Goal: Task Accomplishment & Management: Use online tool/utility

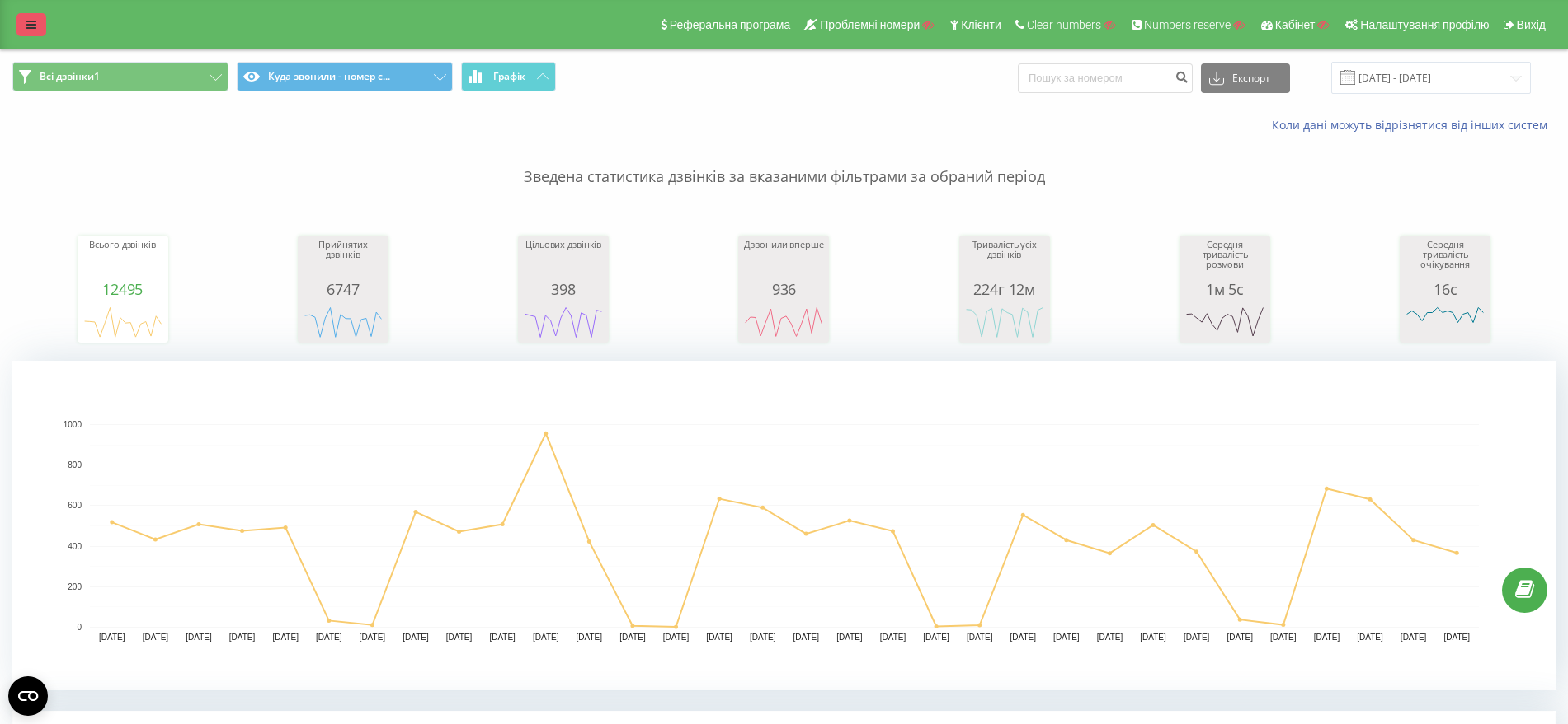
click at [31, 19] on icon at bounding box center [31, 24] width 10 height 11
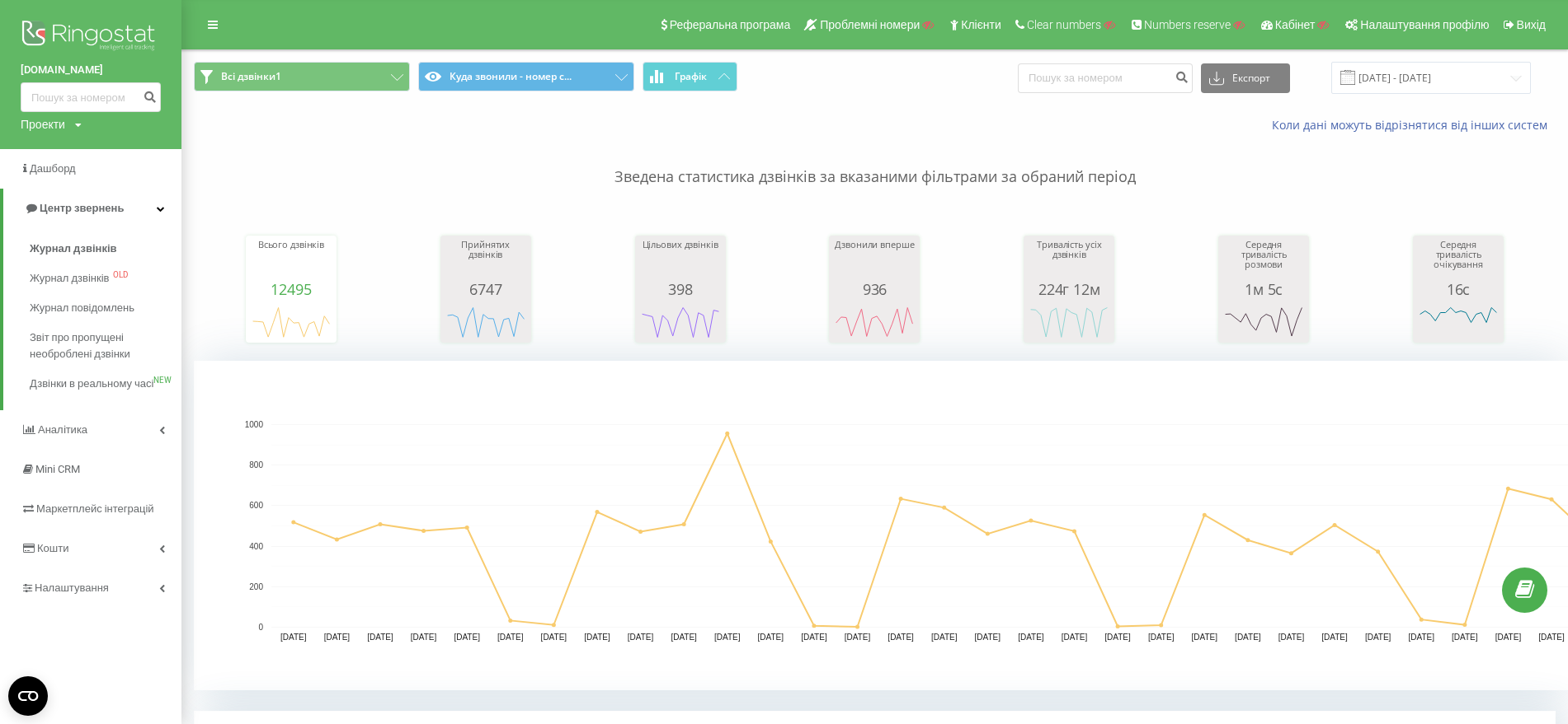
click at [33, 119] on div "Проекти" at bounding box center [42, 125] width 44 height 17
click at [51, 149] on input "text" at bounding box center [67, 149] width 83 height 23
type input "avicena"
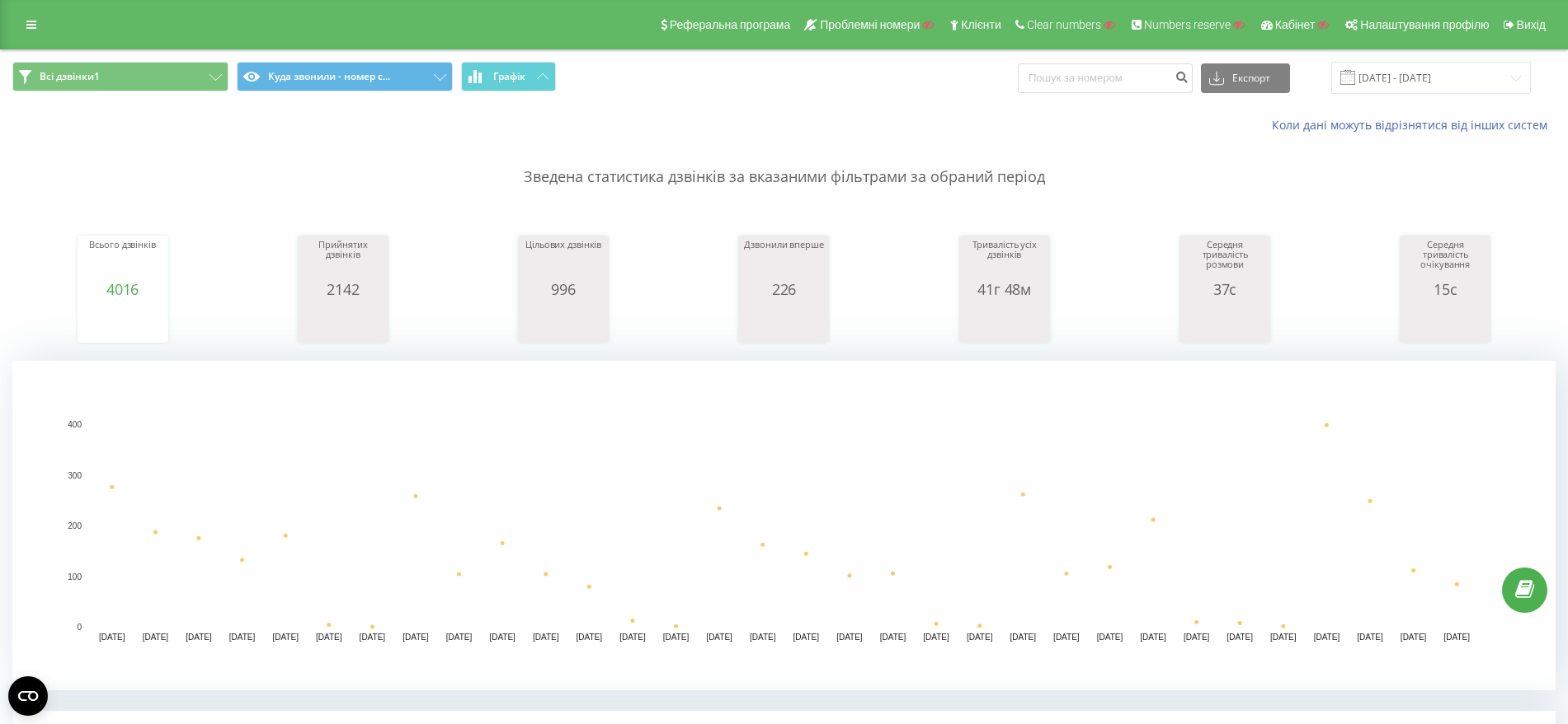
click at [20, 10] on div "Реферальна програма Проблемні номери Клієнти Clear numbers Numbers reserve Кабі…" at bounding box center [784, 24] width 1568 height 50
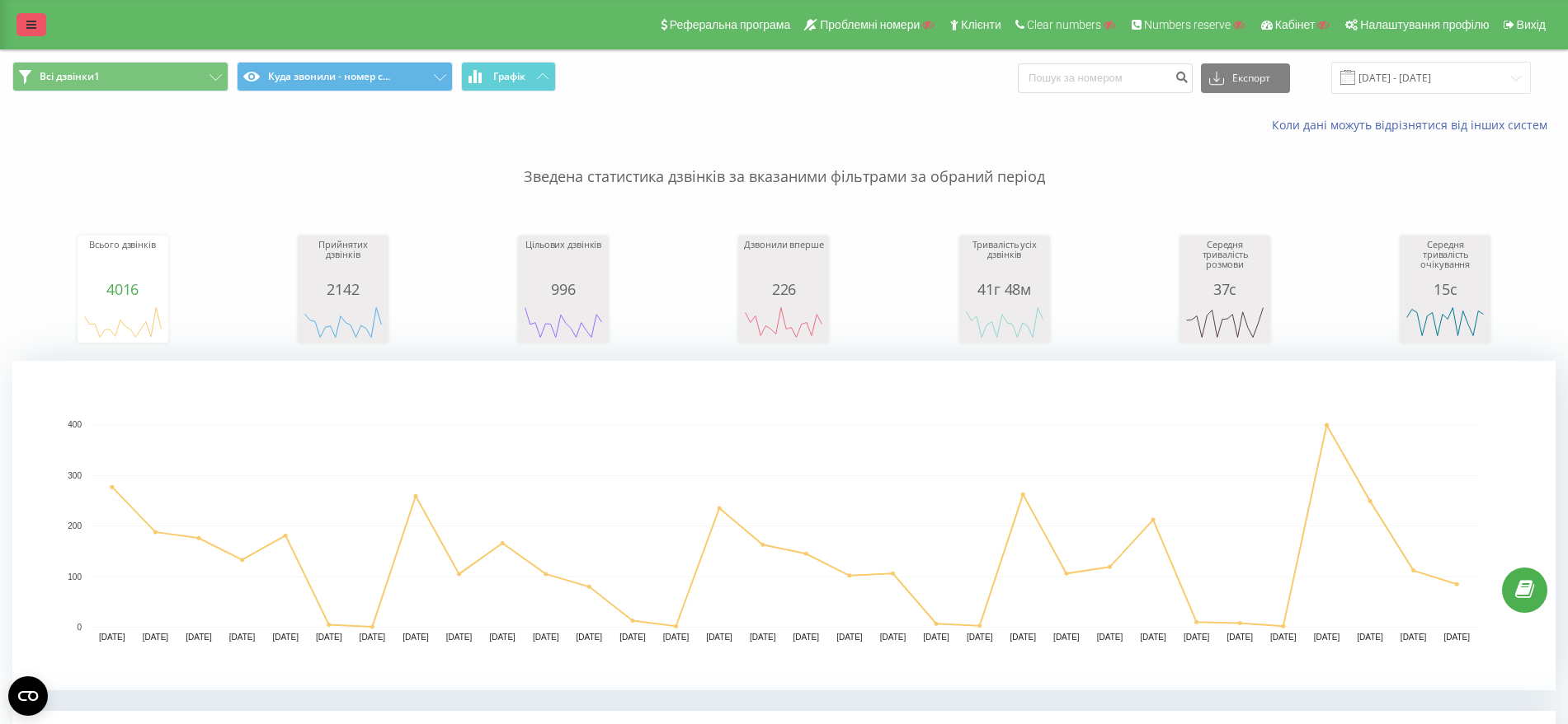
click at [22, 19] on link at bounding box center [32, 24] width 30 height 23
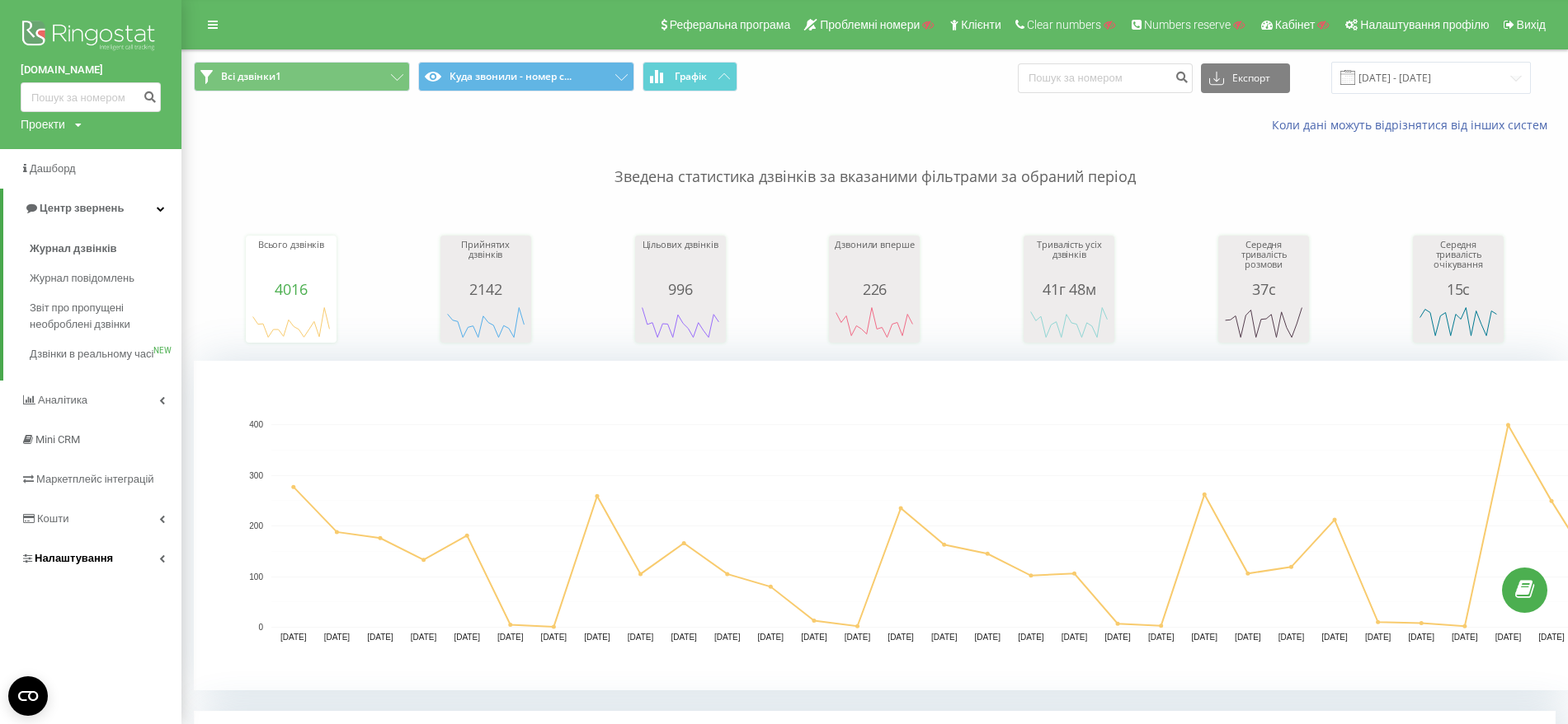
click at [107, 565] on span "Налаштування" at bounding box center [73, 558] width 78 height 12
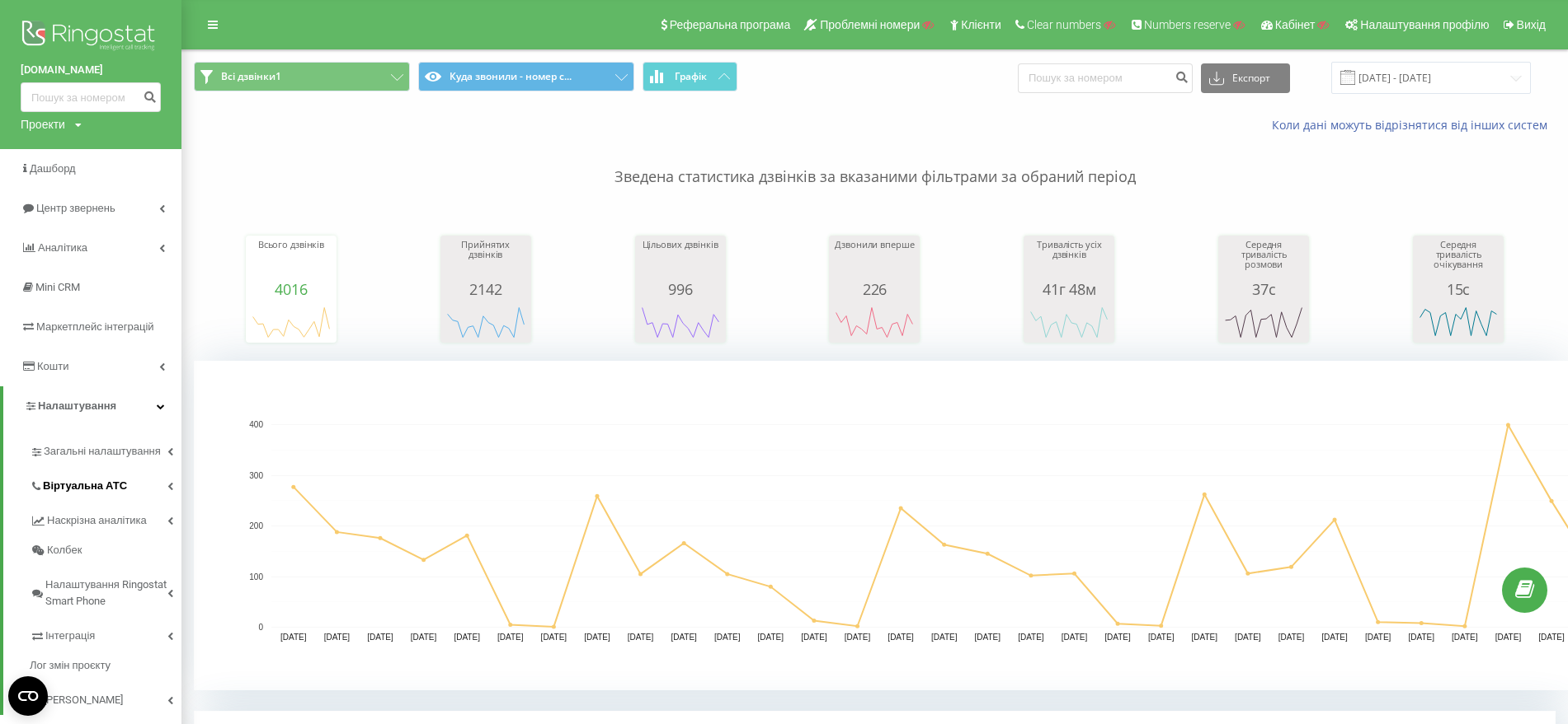
click at [99, 488] on span "Віртуальна АТС" at bounding box center [85, 487] width 84 height 17
click at [103, 542] on span "Переадресація" at bounding box center [90, 544] width 79 height 17
